Goal: Information Seeking & Learning: Learn about a topic

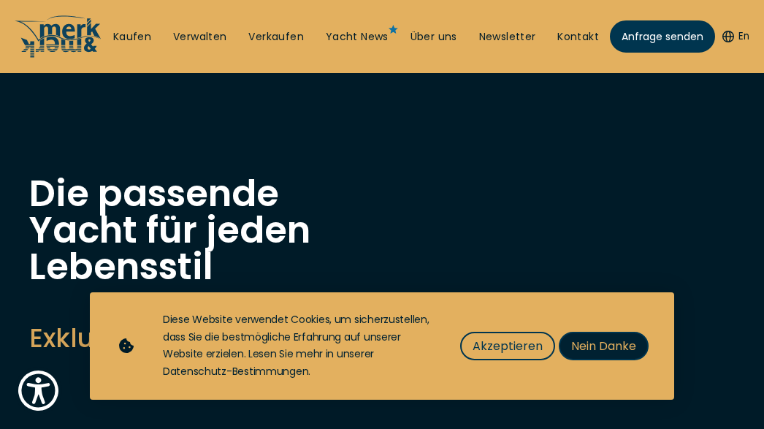
click at [613, 347] on span "Nein Danke" at bounding box center [604, 346] width 65 height 18
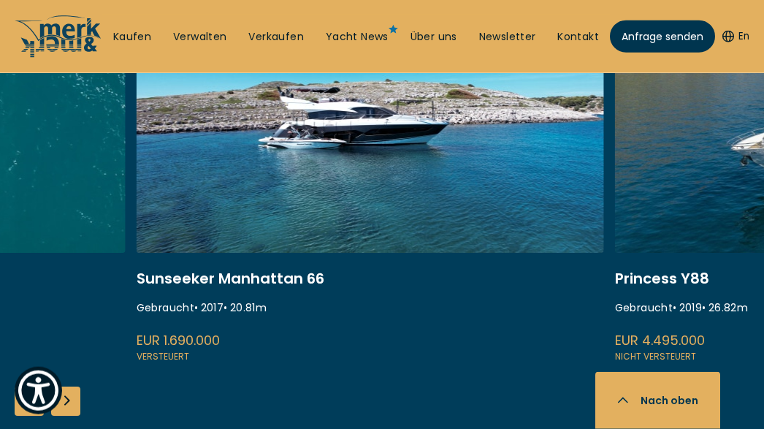
scroll to position [608, 0]
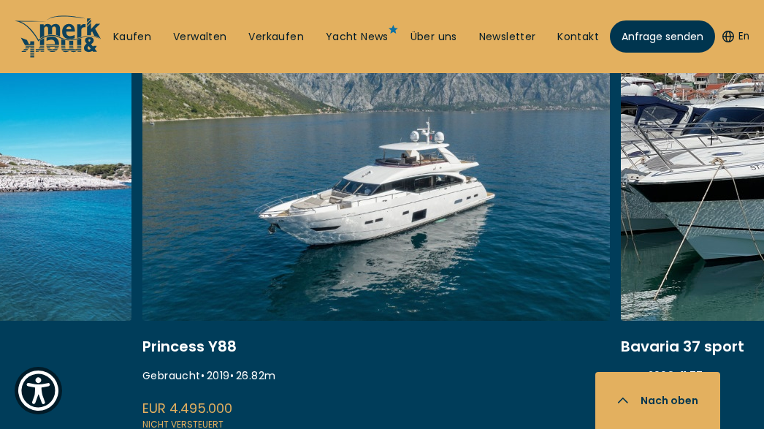
click at [226, 224] on link at bounding box center [377, 238] width 468 height 390
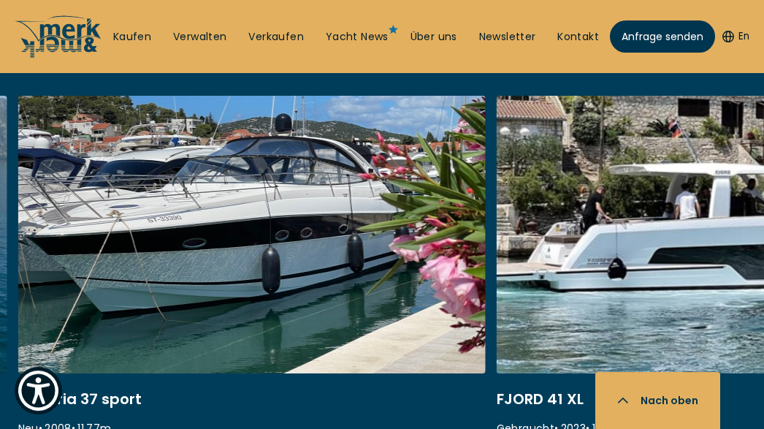
scroll to position [532, 0]
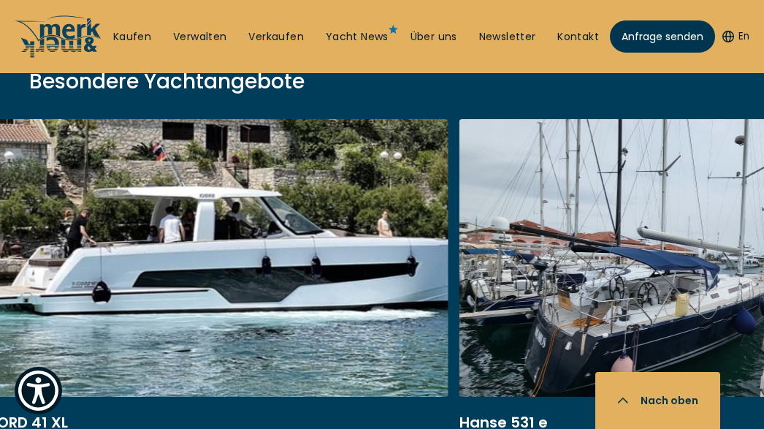
click at [157, 176] on link at bounding box center [215, 314] width 468 height 390
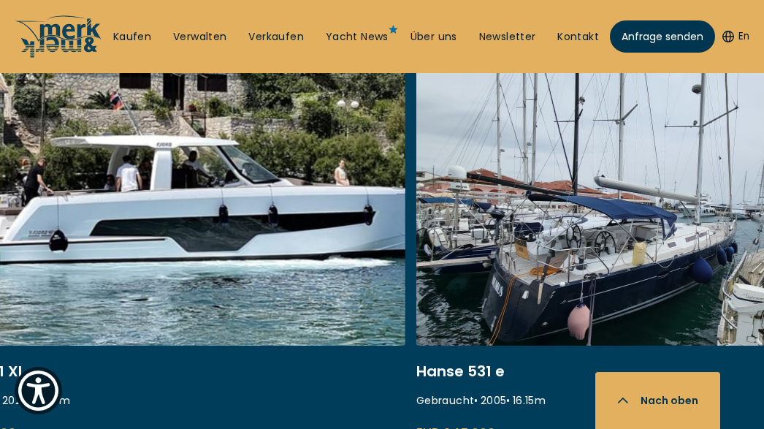
scroll to position [608, 0]
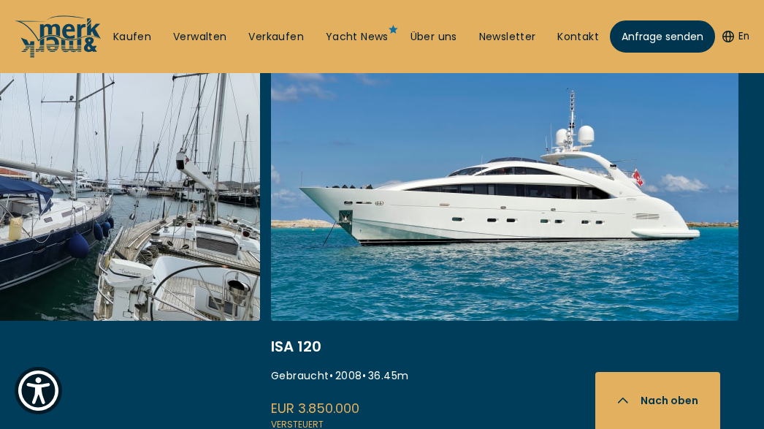
click at [506, 226] on link at bounding box center [505, 238] width 468 height 390
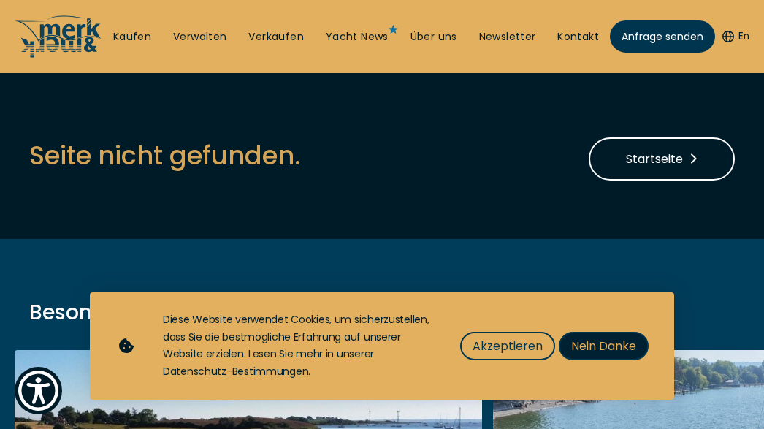
click at [623, 343] on span "Nein Danke" at bounding box center [604, 346] width 65 height 18
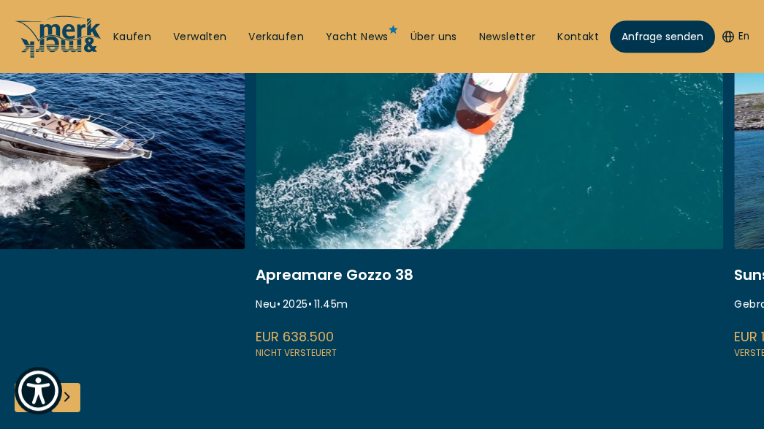
scroll to position [303, 0]
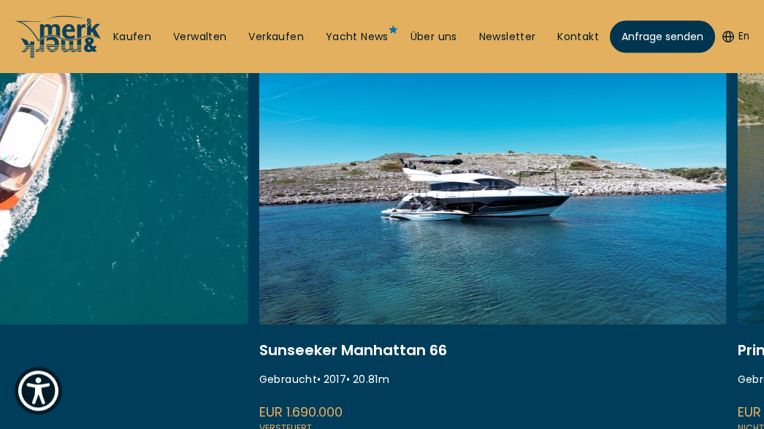
click at [190, 198] on link at bounding box center [15, 242] width 468 height 390
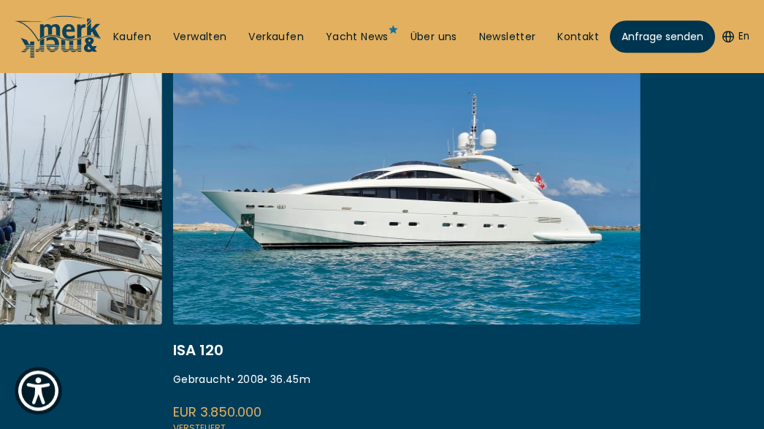
click at [189, 197] on link at bounding box center [407, 242] width 468 height 390
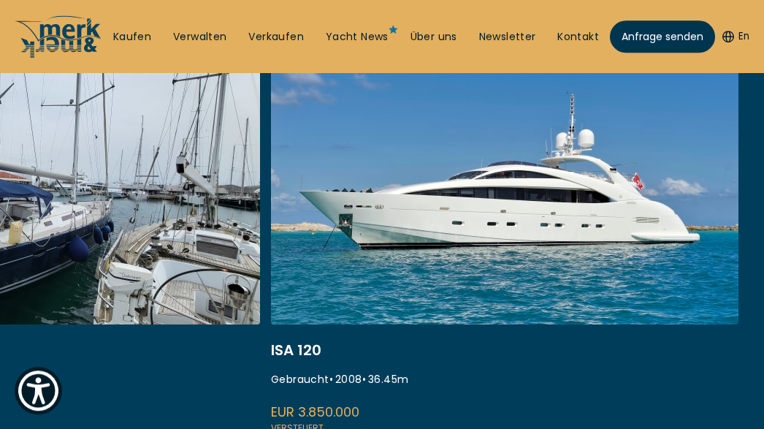
click at [502, 227] on link at bounding box center [505, 242] width 468 height 390
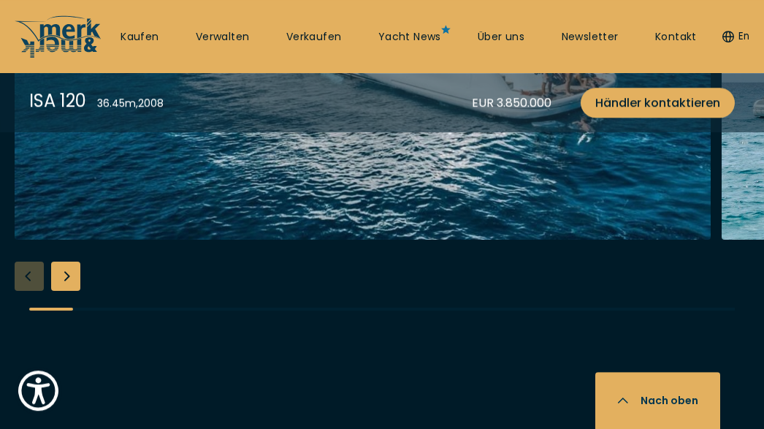
scroll to position [1748, 0]
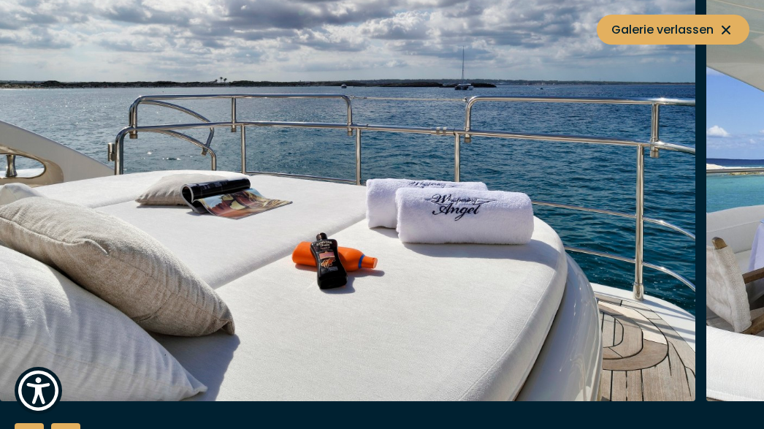
click at [95, 286] on img "button" at bounding box center [348, 167] width 696 height 468
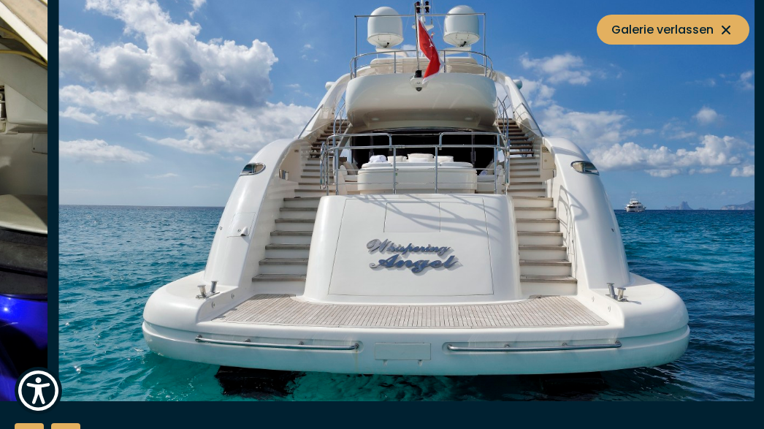
click at [174, 229] on img "button" at bounding box center [406, 167] width 696 height 468
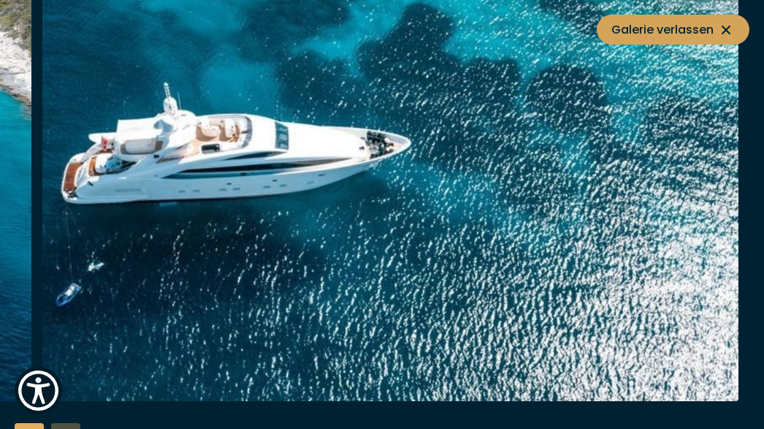
click at [730, 29] on icon at bounding box center [727, 30] width 18 height 18
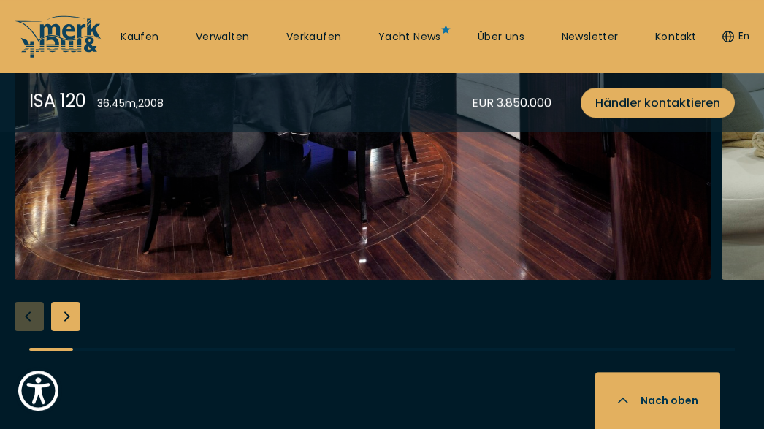
scroll to position [2508, 0]
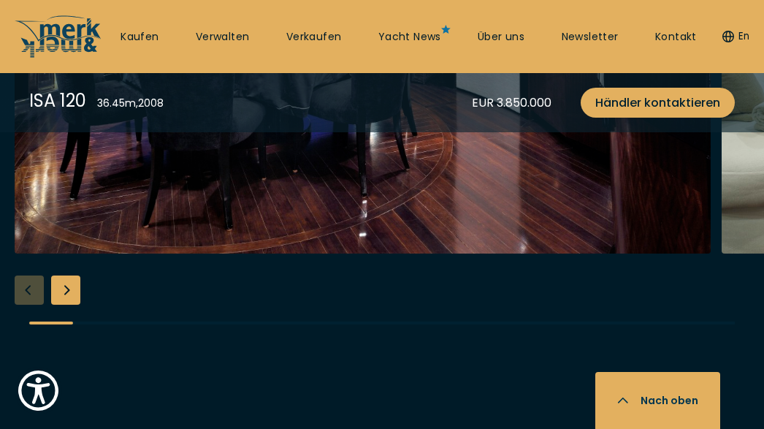
click at [362, 240] on img "button" at bounding box center [363, 20] width 696 height 468
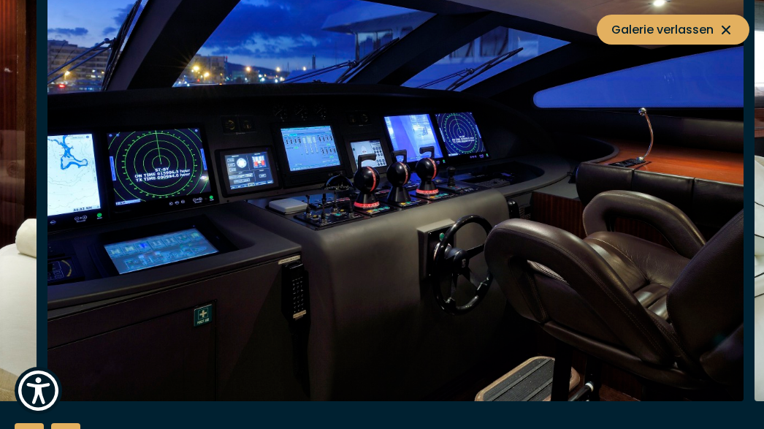
click at [65, 240] on img "button" at bounding box center [396, 167] width 696 height 468
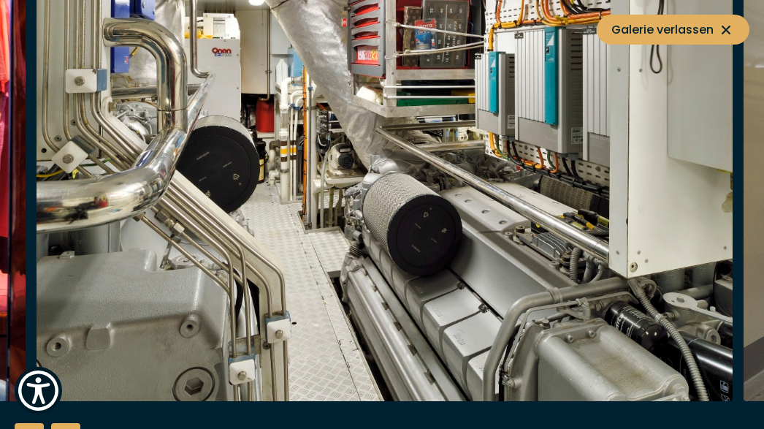
click at [115, 172] on img "button" at bounding box center [385, 167] width 696 height 468
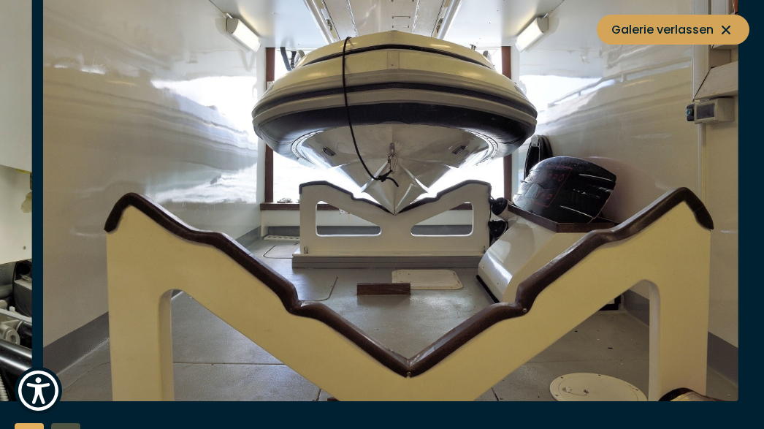
click at [696, 33] on span "Galerie verlassen" at bounding box center [674, 29] width 124 height 18
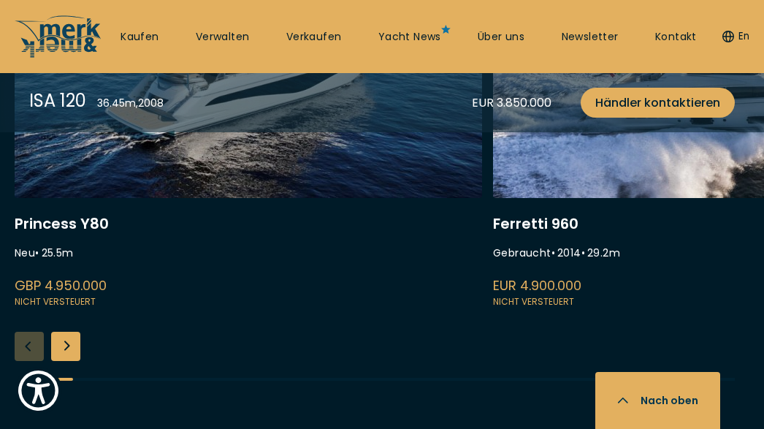
scroll to position [3724, 0]
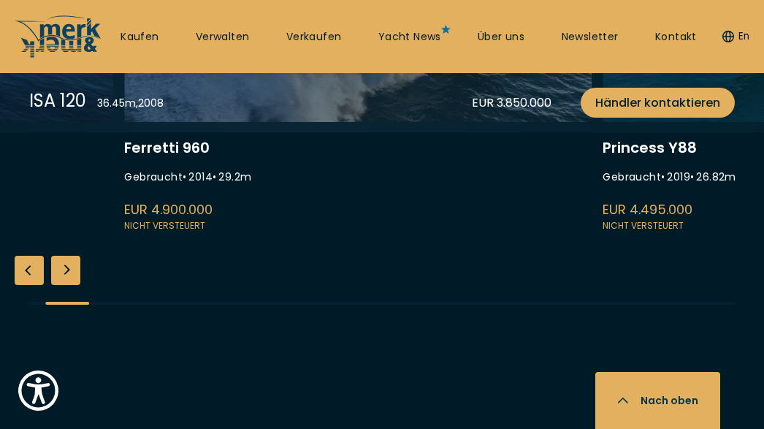
click at [348, 234] on link at bounding box center [358, 39] width 468 height 390
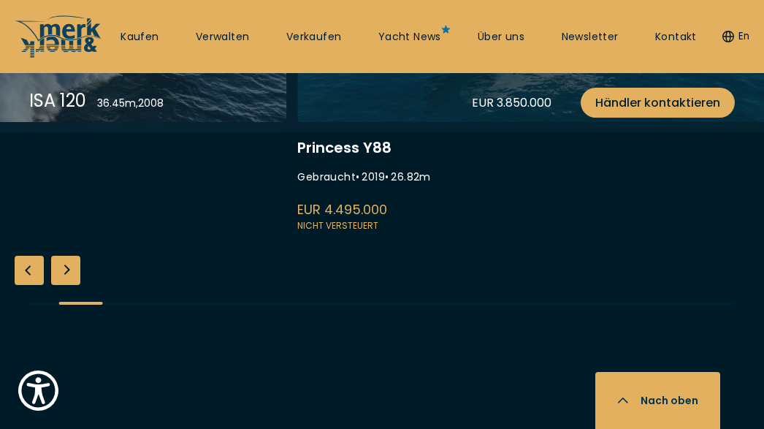
click at [257, 221] on link at bounding box center [53, 39] width 468 height 390
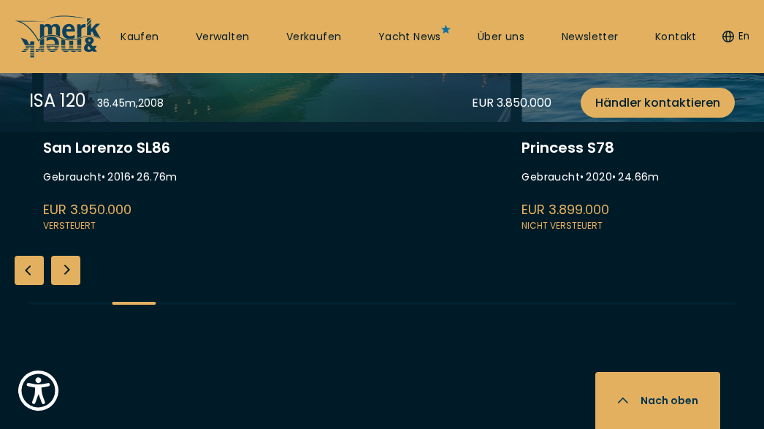
click at [278, 232] on link at bounding box center [277, 39] width 468 height 390
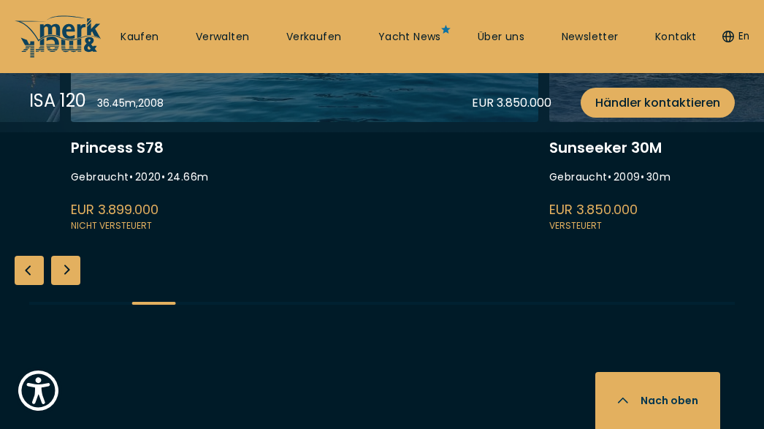
click at [275, 234] on link at bounding box center [305, 39] width 468 height 390
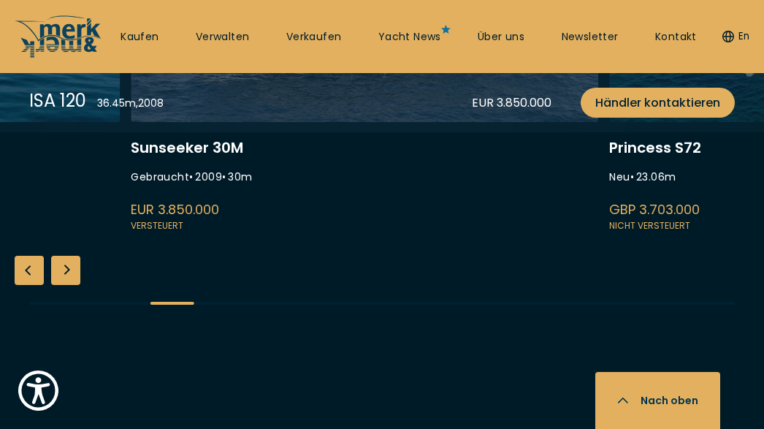
click at [160, 224] on link at bounding box center [365, 39] width 468 height 390
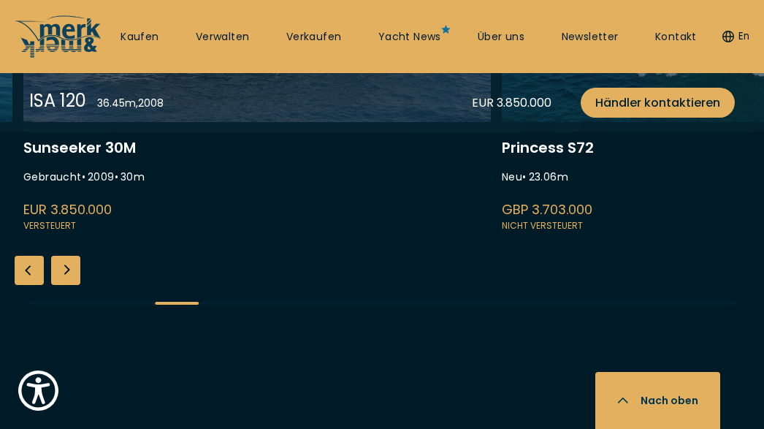
click at [52, 234] on link at bounding box center [257, 39] width 468 height 390
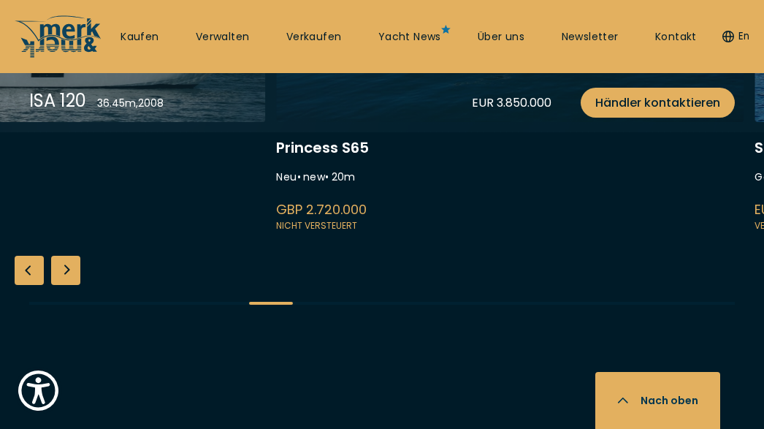
click at [75, 216] on link at bounding box center [32, 39] width 468 height 390
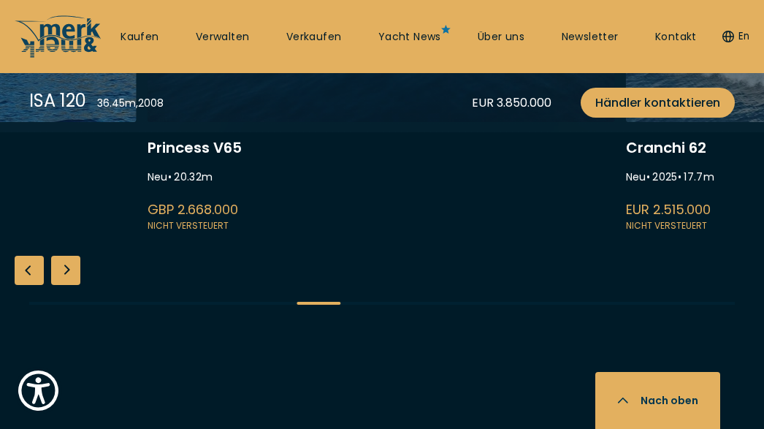
click at [148, 213] on link at bounding box center [382, 39] width 468 height 390
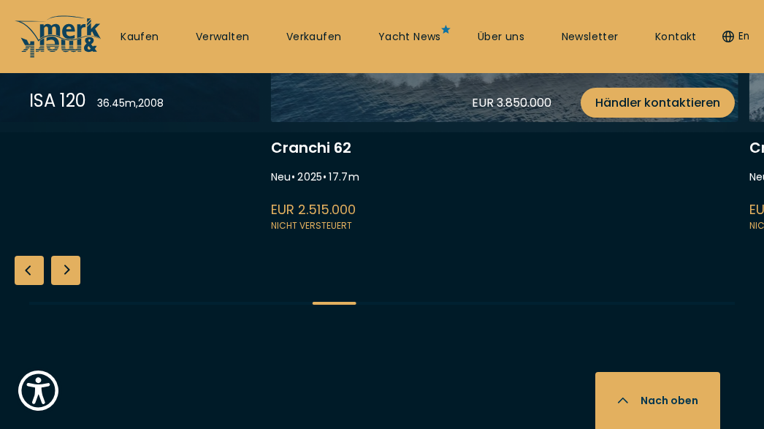
click at [373, 234] on link at bounding box center [505, 39] width 468 height 390
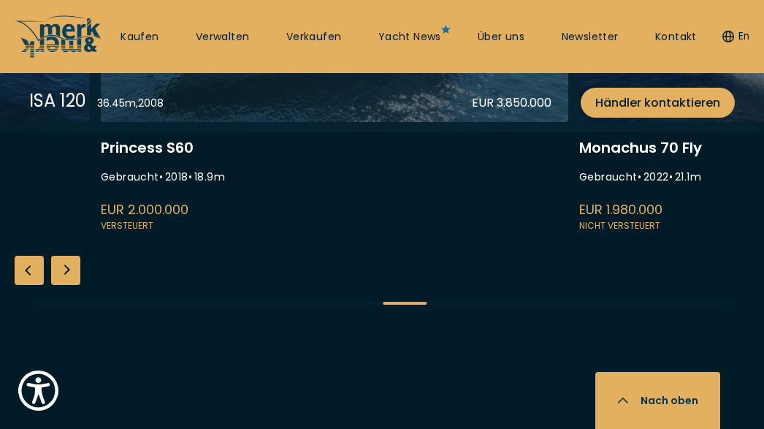
scroll to position [303, 0]
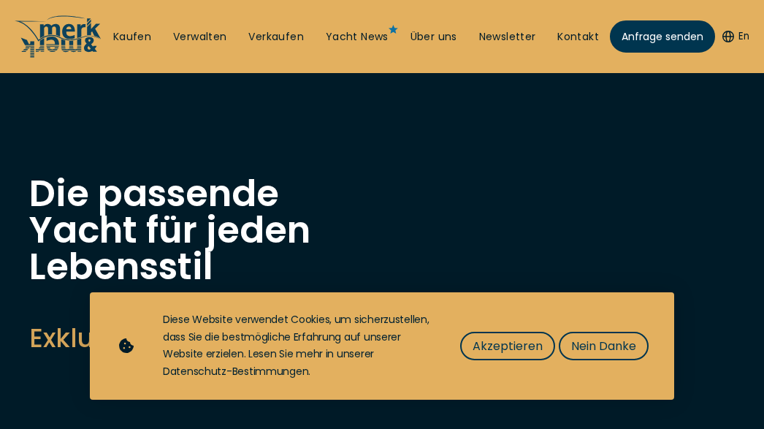
scroll to position [303, 0]
